Goal: Task Accomplishment & Management: Complete application form

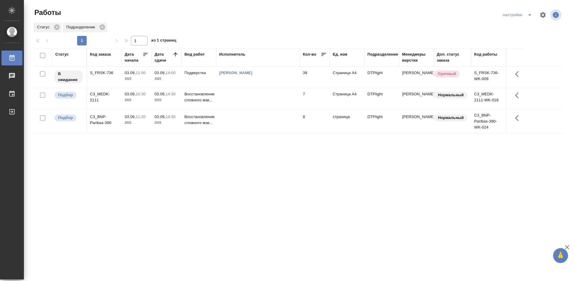
click at [106, 72] on div "S_FRSK-736" at bounding box center [104, 73] width 29 height 6
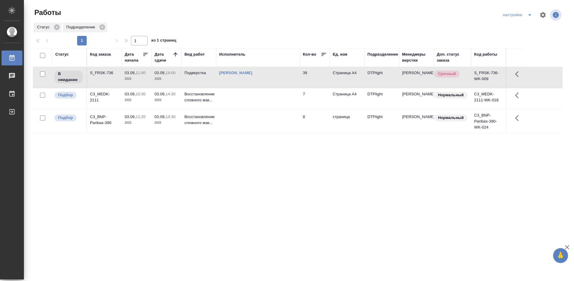
click at [106, 72] on div "S_FRSK-736" at bounding box center [104, 73] width 29 height 6
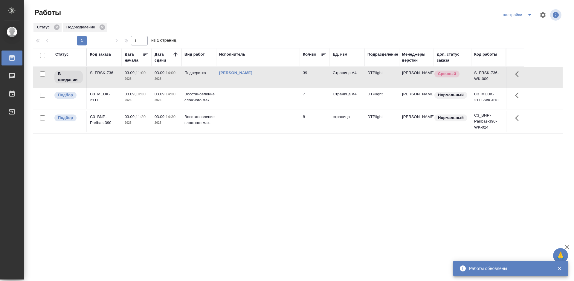
click at [245, 176] on div "Статус Код заказа Дата начала Дата сдачи Вид работ Исполнитель Кол-во Ед. изм П…" at bounding box center [298, 155] width 530 height 215
click at [108, 93] on div "C3_MEDK-2111" at bounding box center [104, 97] width 29 height 12
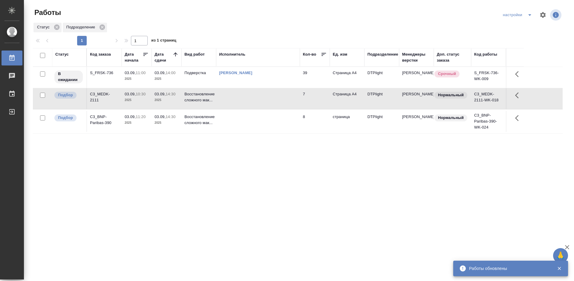
click at [108, 93] on div "C3_MEDK-2111" at bounding box center [104, 97] width 29 height 12
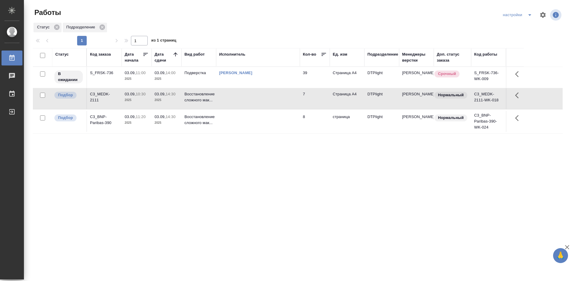
click at [105, 94] on div "C3_MEDK-2111" at bounding box center [104, 97] width 29 height 12
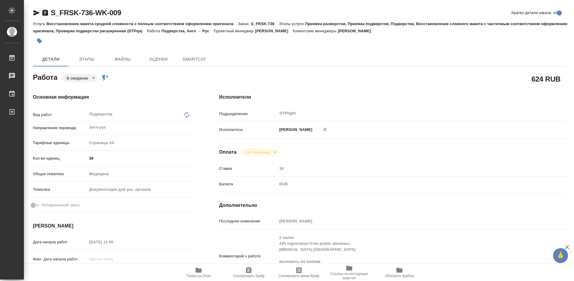
type textarea "x"
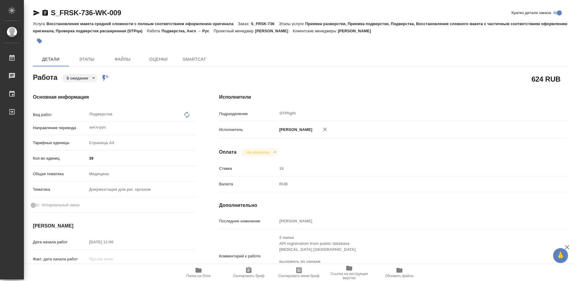
type textarea "x"
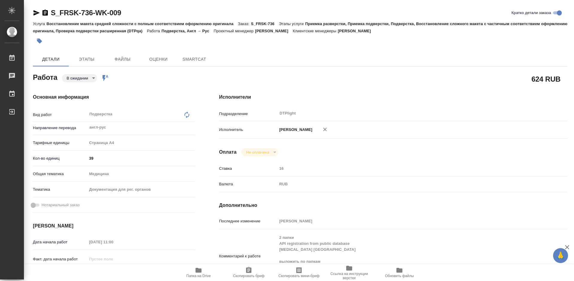
type textarea "x"
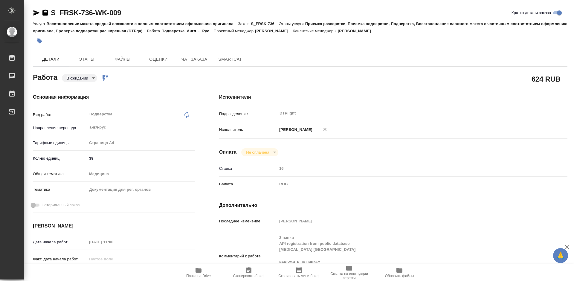
type textarea "x"
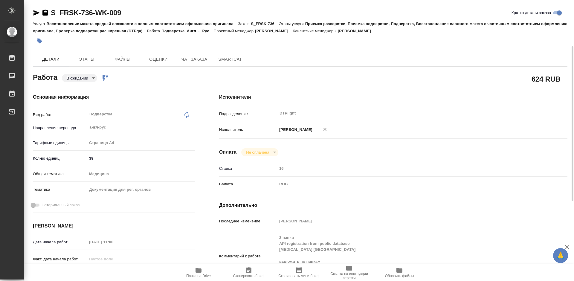
scroll to position [60, 0]
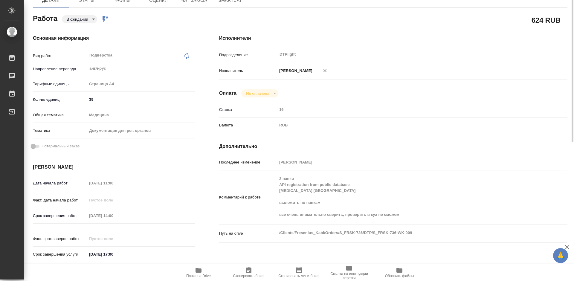
type textarea "x"
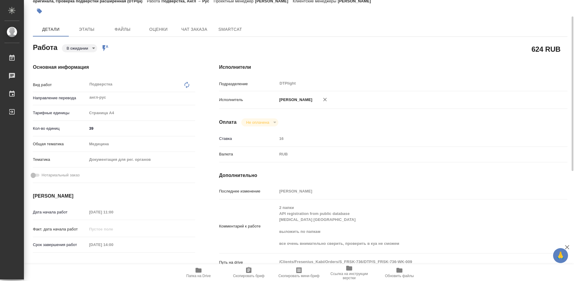
scroll to position [0, 0]
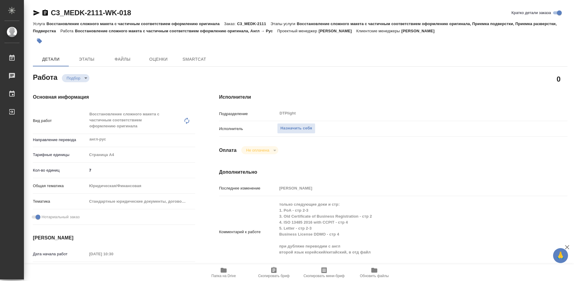
type textarea "x"
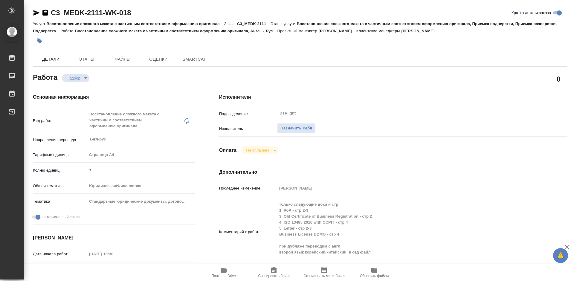
type textarea "x"
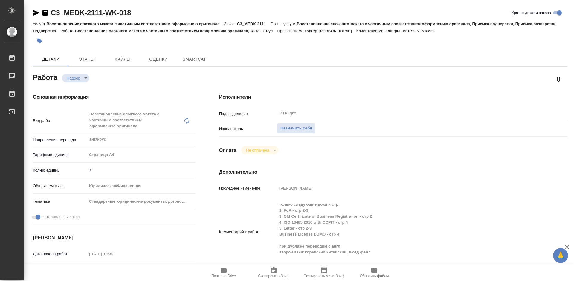
type textarea "x"
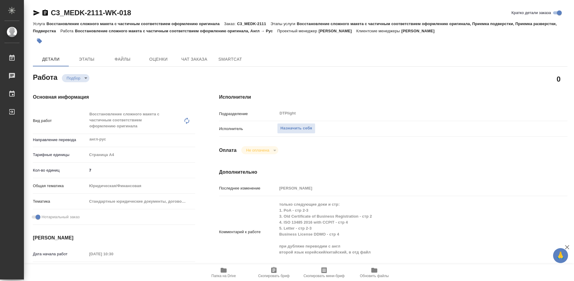
type textarea "x"
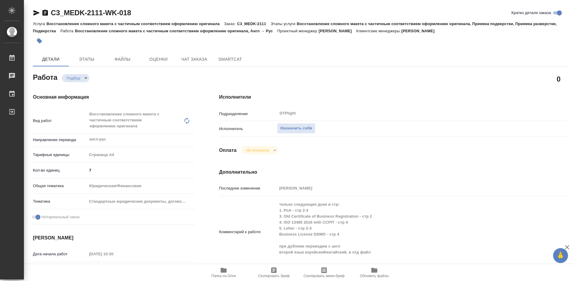
type textarea "x"
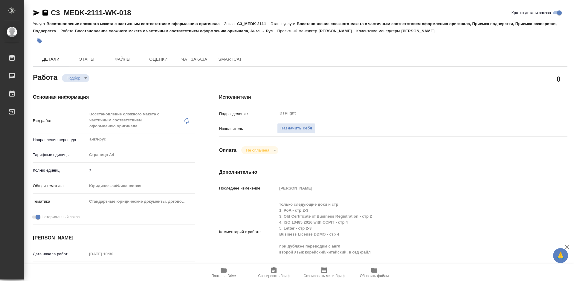
scroll to position [30, 0]
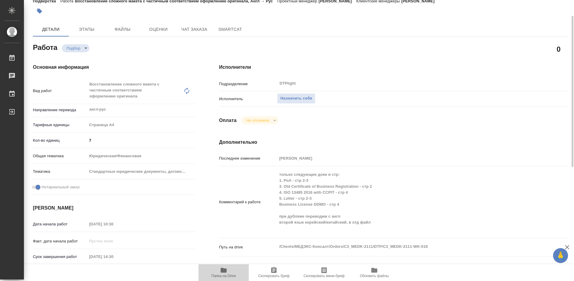
click at [225, 272] on icon "button" at bounding box center [224, 270] width 6 height 5
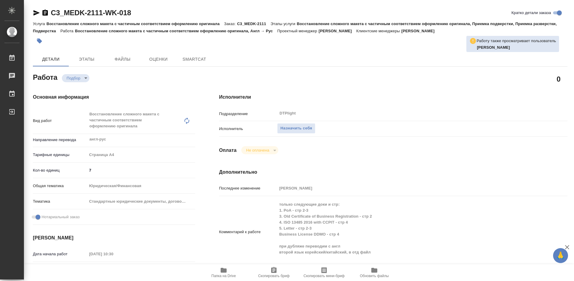
type textarea "x"
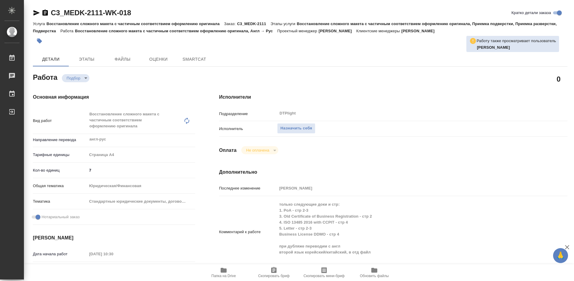
type textarea "x"
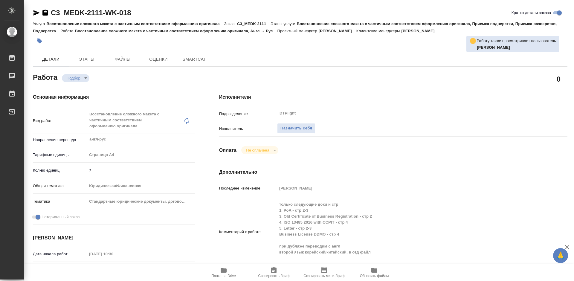
type textarea "x"
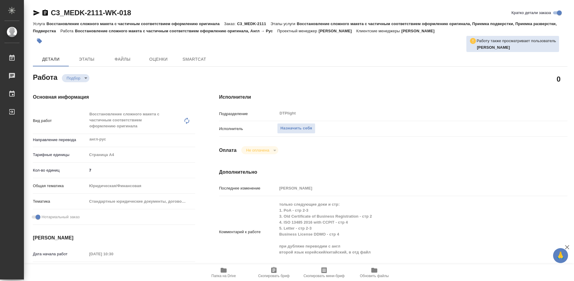
type textarea "x"
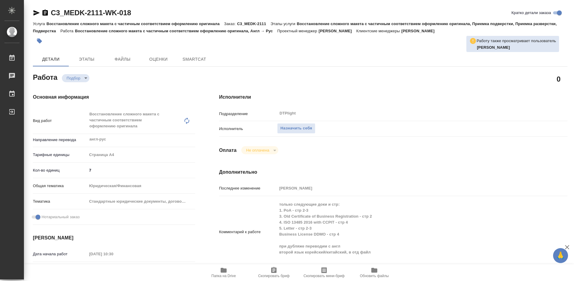
type textarea "x"
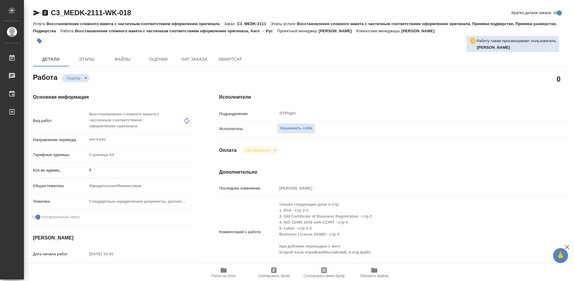
type textarea "x"
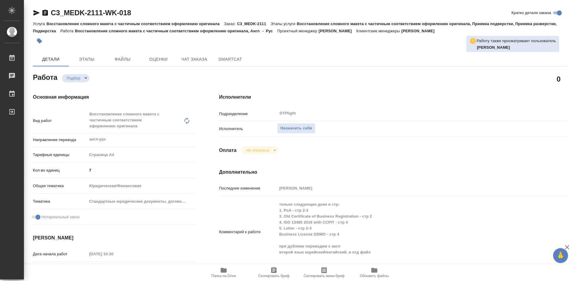
type textarea "x"
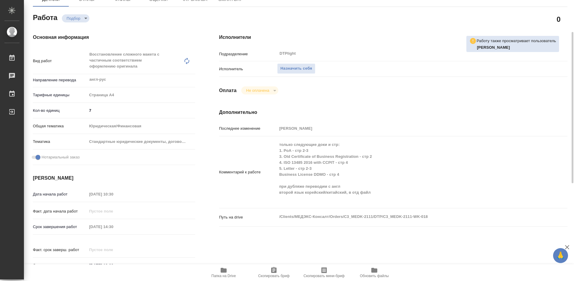
scroll to position [90, 0]
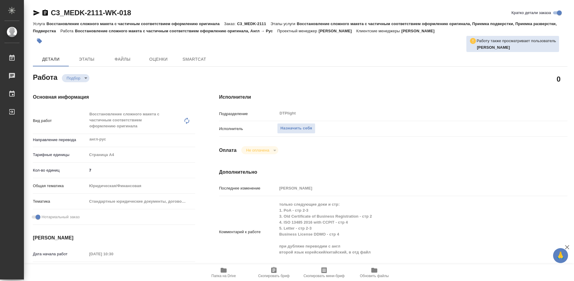
type textarea "x"
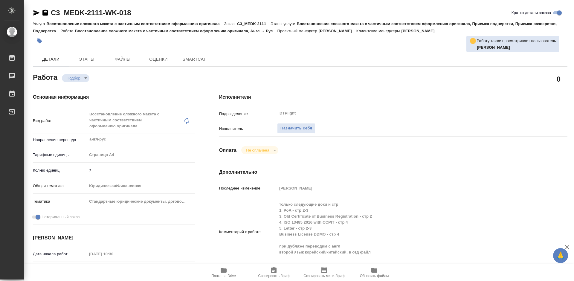
type textarea "x"
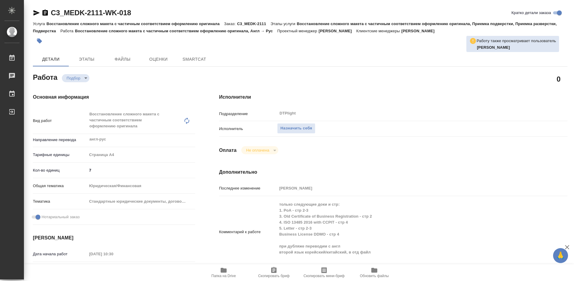
type textarea "x"
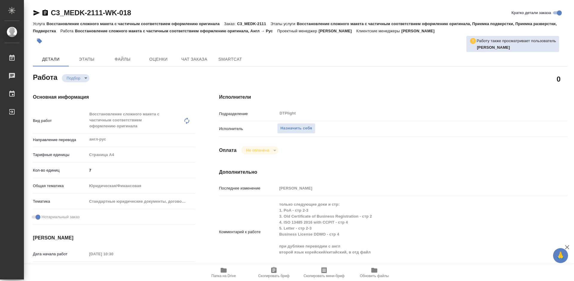
type textarea "x"
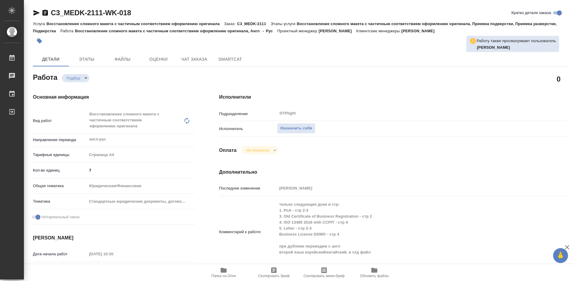
type textarea "x"
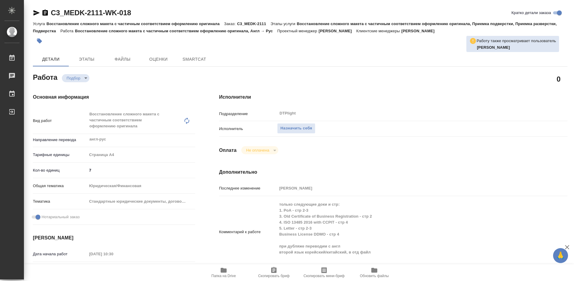
type textarea "x"
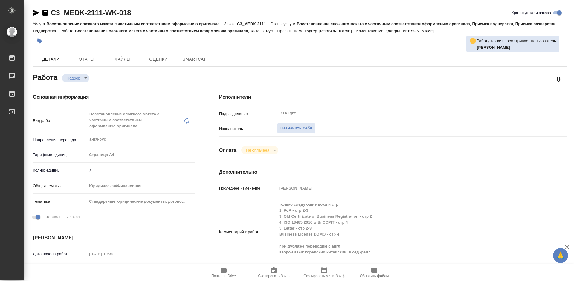
type textarea "x"
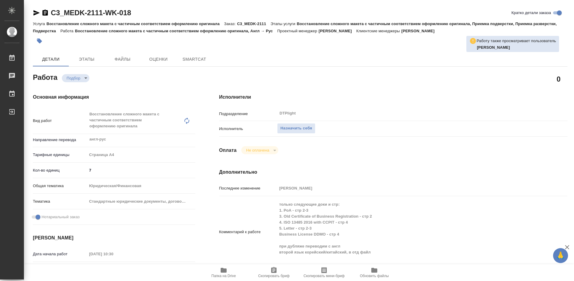
type textarea "x"
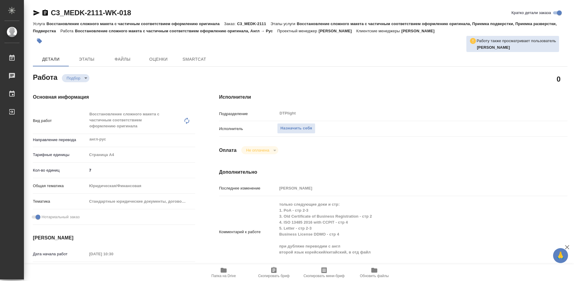
type textarea "x"
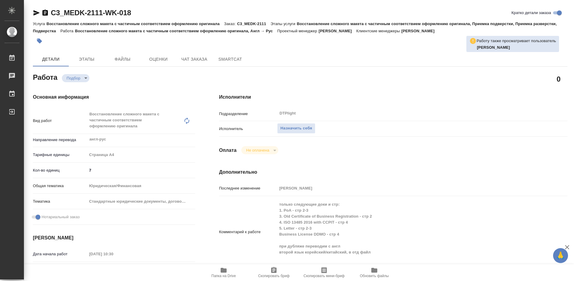
type textarea "x"
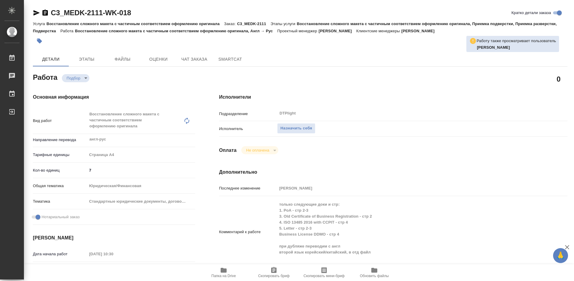
type textarea "x"
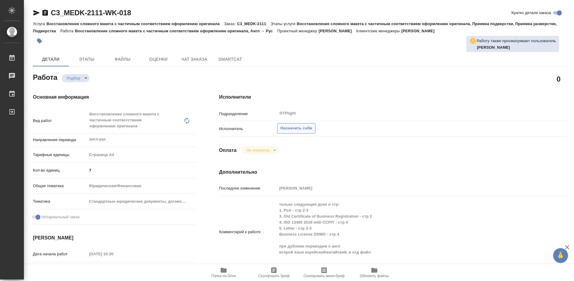
click at [300, 130] on span "Назначить себя" at bounding box center [297, 128] width 32 height 7
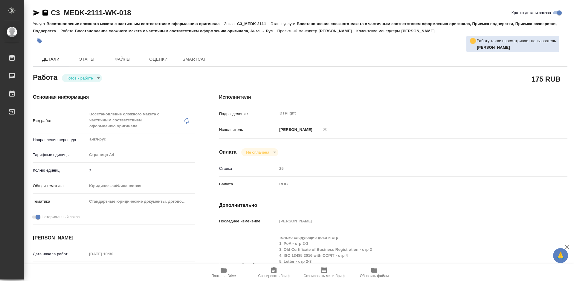
type textarea "x"
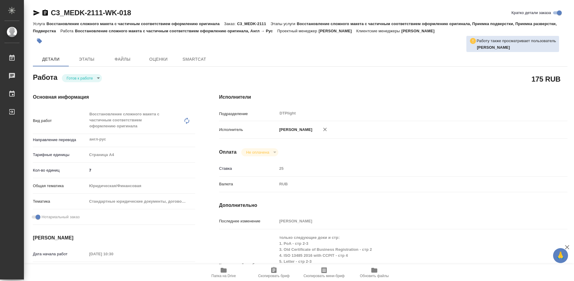
type textarea "x"
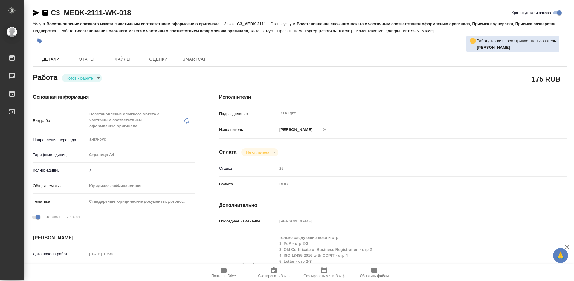
type textarea "x"
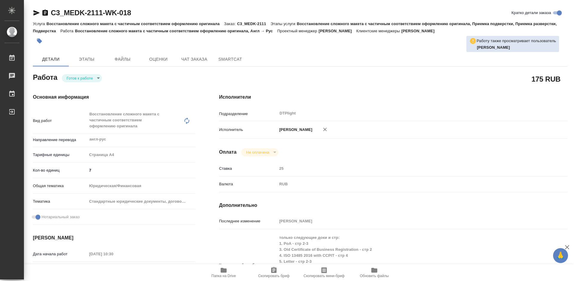
type textarea "x"
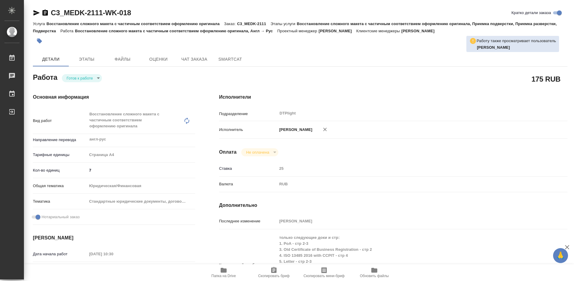
type textarea "x"
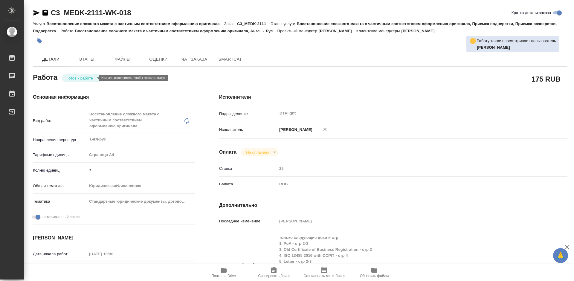
click at [84, 79] on body "🙏 .cls-1 fill:#fff; AWATERA Tretyakova Mariya Работы Чаты График Выйти C3_MEDK-…" at bounding box center [287, 140] width 574 height 281
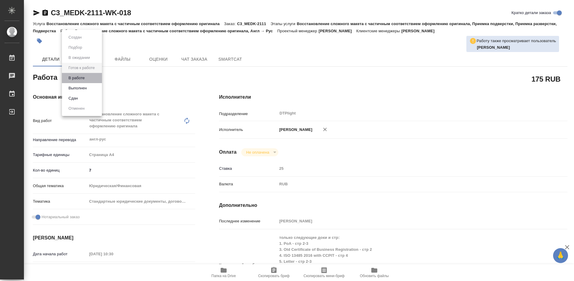
click at [87, 77] on li "В работе" at bounding box center [82, 78] width 40 height 10
type textarea "x"
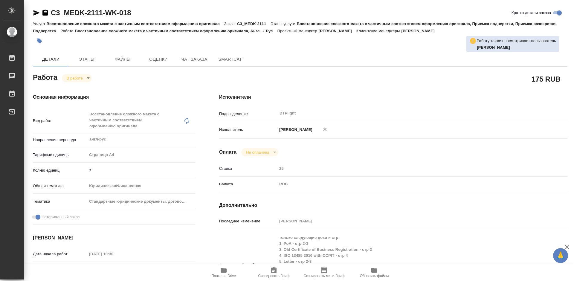
type textarea "x"
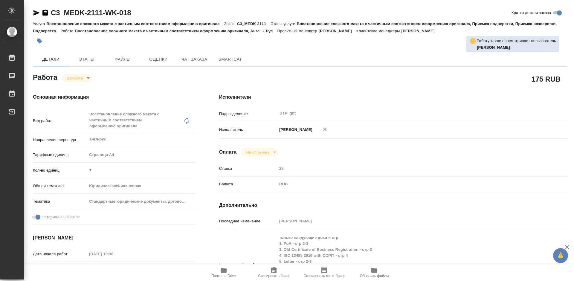
type textarea "x"
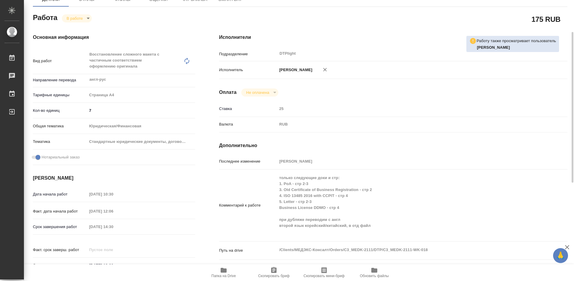
scroll to position [90, 0]
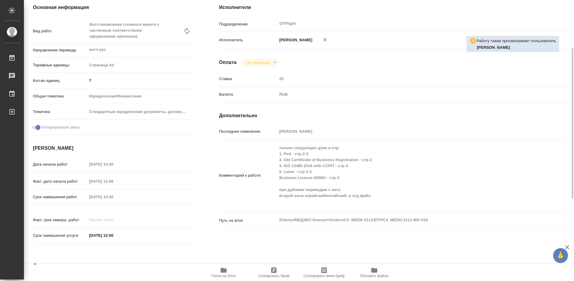
type textarea "x"
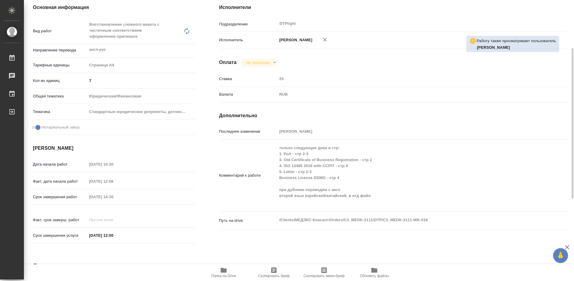
click at [224, 272] on icon "button" at bounding box center [224, 270] width 6 height 5
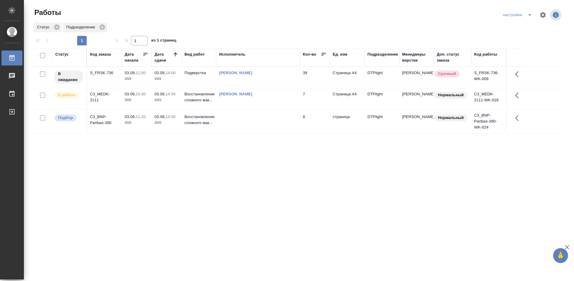
click at [95, 94] on div "C3_MEDK-2111" at bounding box center [104, 97] width 29 height 12
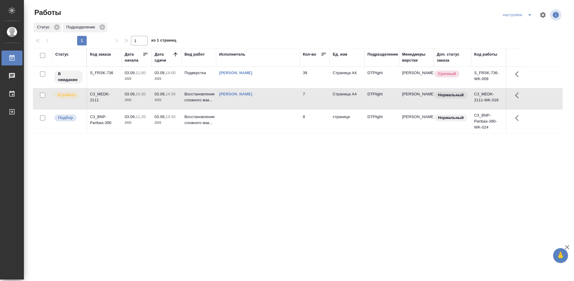
click at [95, 94] on div "C3_MEDK-2111" at bounding box center [104, 97] width 29 height 12
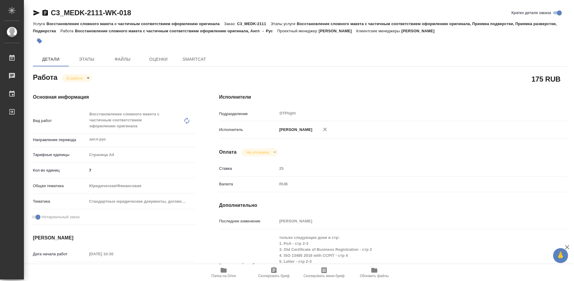
type textarea "x"
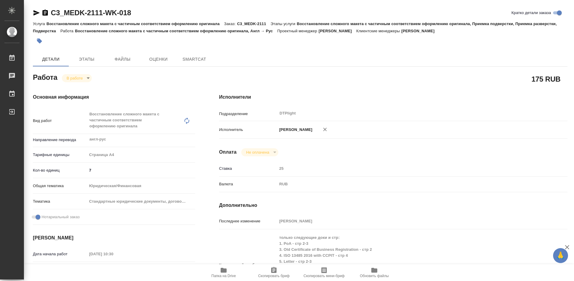
type textarea "x"
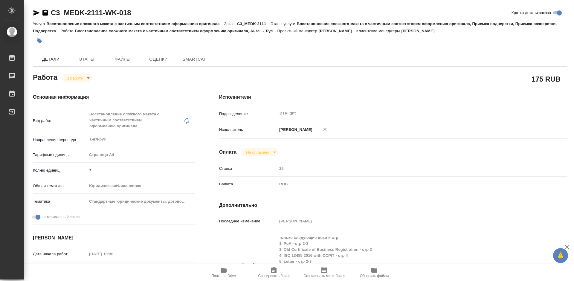
type textarea "x"
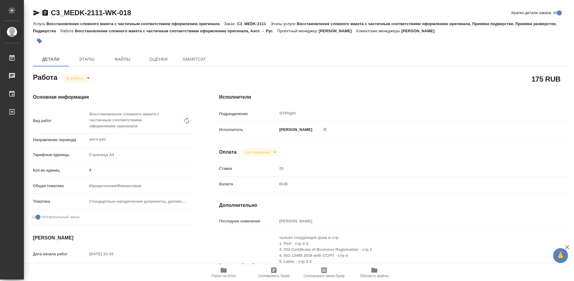
type textarea "x"
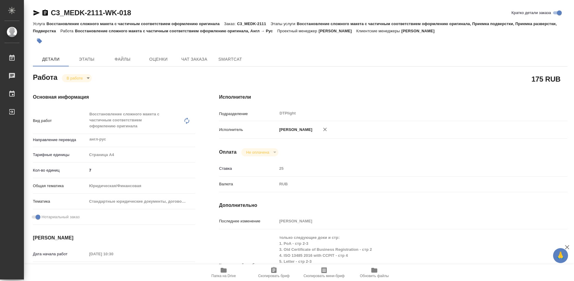
type textarea "x"
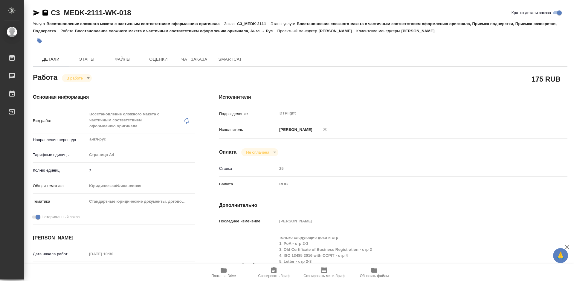
type textarea "x"
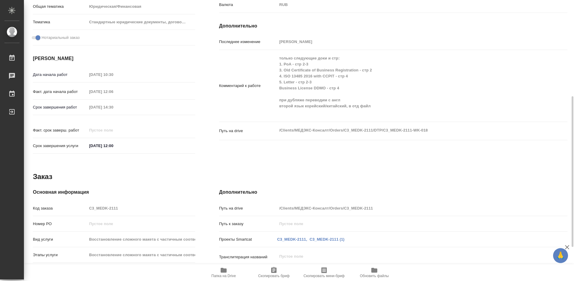
scroll to position [150, 0]
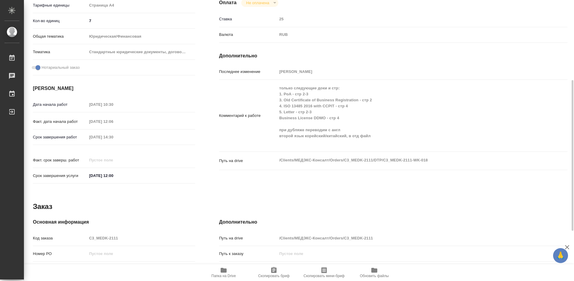
click at [196, 136] on div "Основная информация Вид работ Восстановление сложного макета с частичным соотве…" at bounding box center [114, 65] width 186 height 267
